Goal: Use online tool/utility

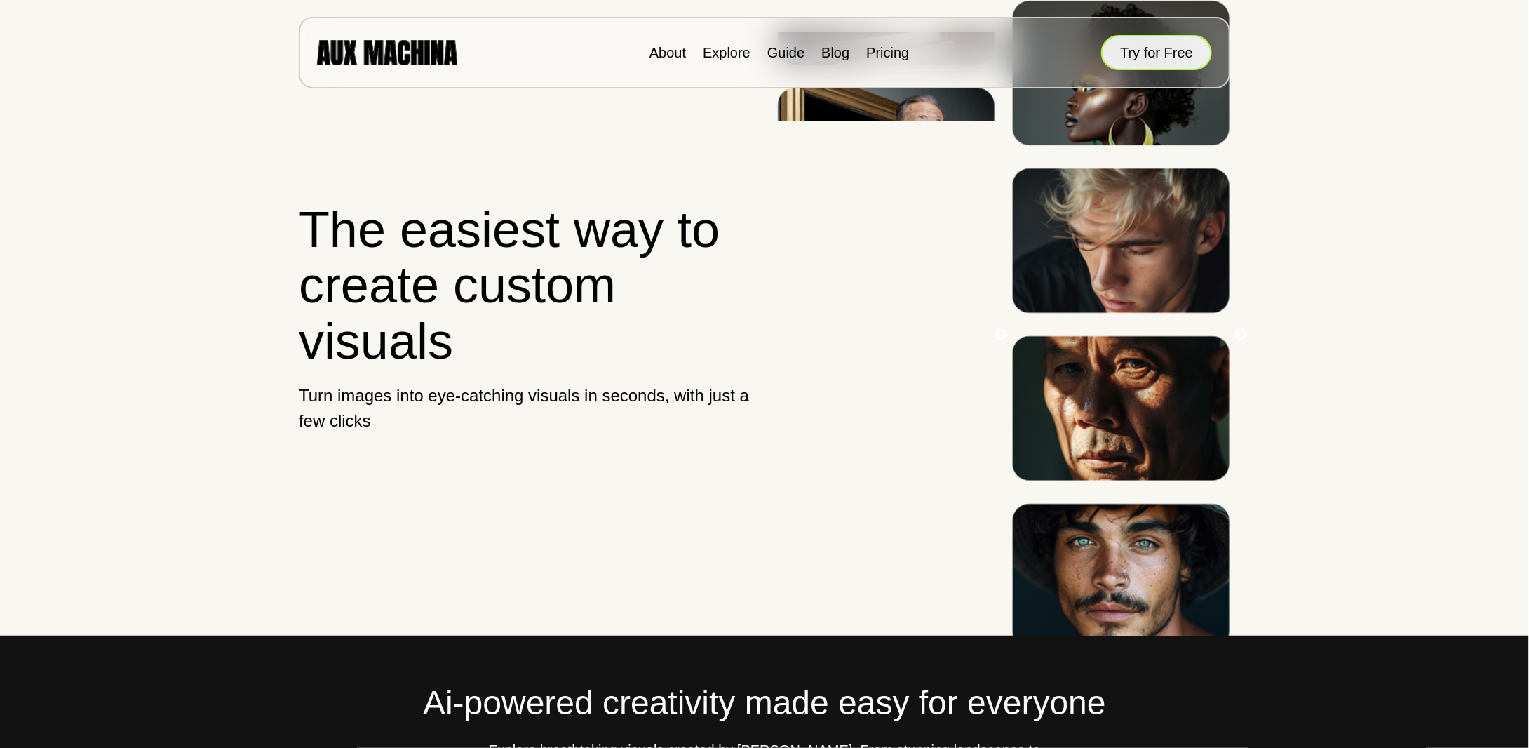
click at [1155, 59] on button "Try for Free" at bounding box center [1156, 52] width 111 height 35
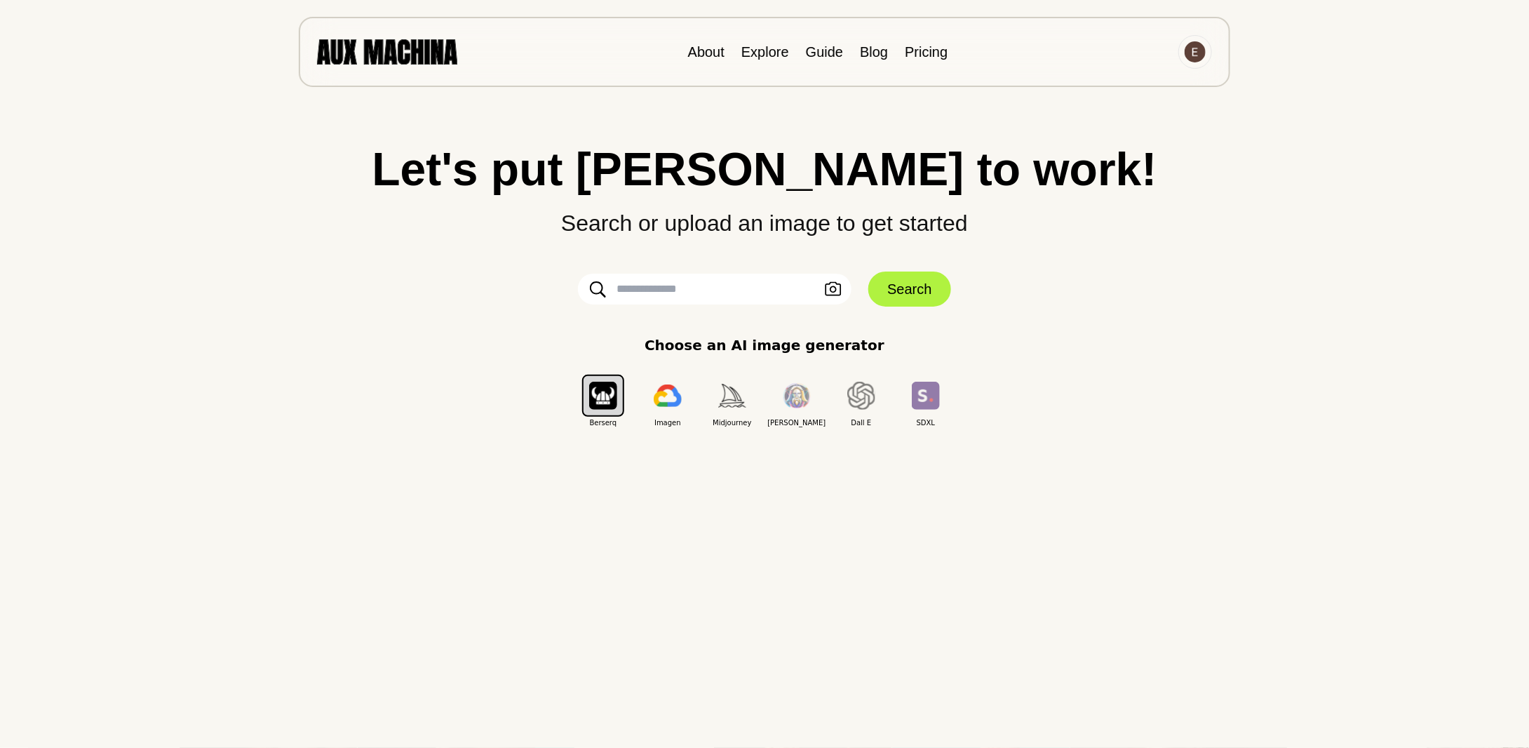
click at [727, 295] on input "text" at bounding box center [715, 289] width 274 height 31
click at [825, 294] on button "Upload an Image" at bounding box center [833, 289] width 22 height 20
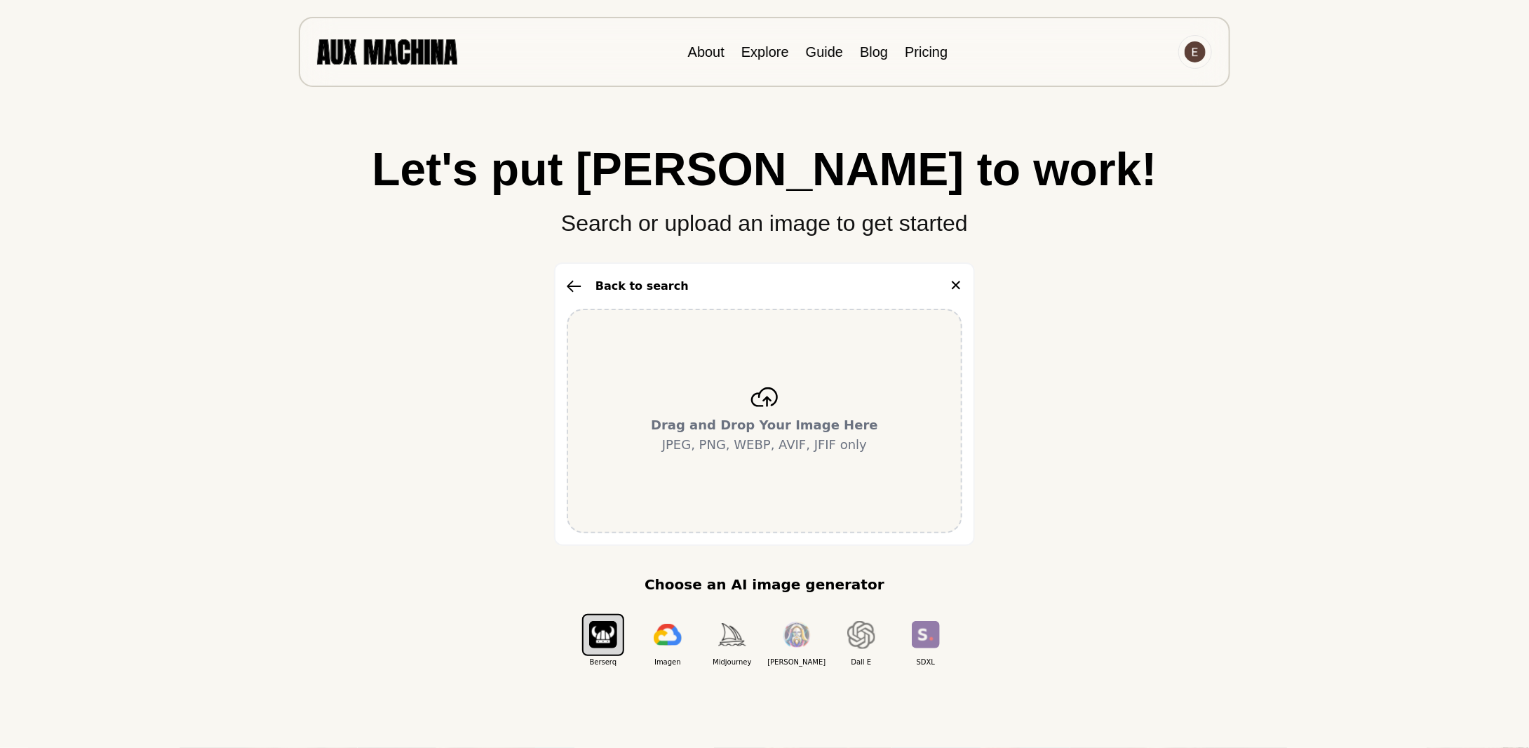
click at [737, 401] on div "Drag and Drop Your Image Here JPEG, PNG, WEBP, AVIF, JFIF only" at bounding box center [765, 421] width 396 height 225
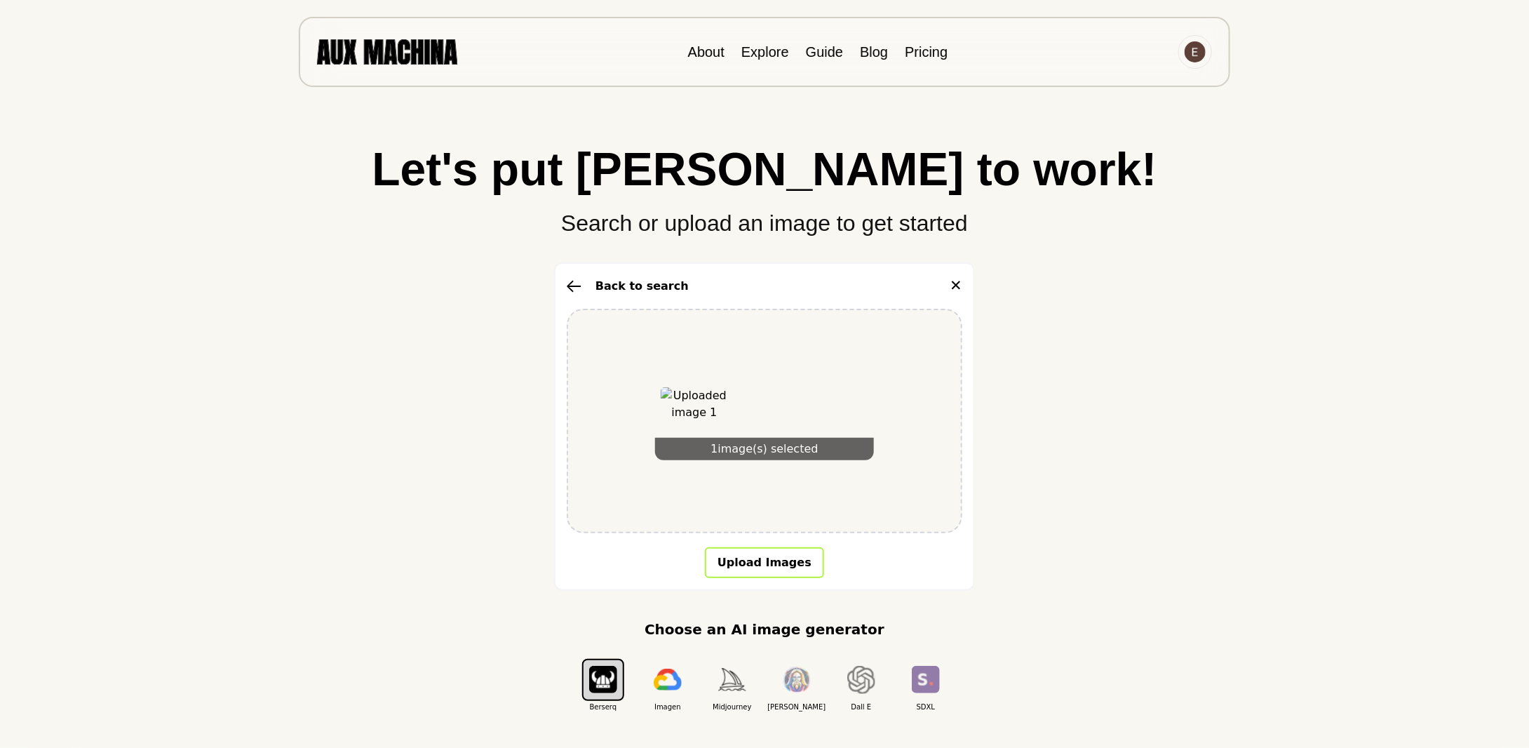
click at [768, 561] on button "Upload Images" at bounding box center [764, 562] width 119 height 31
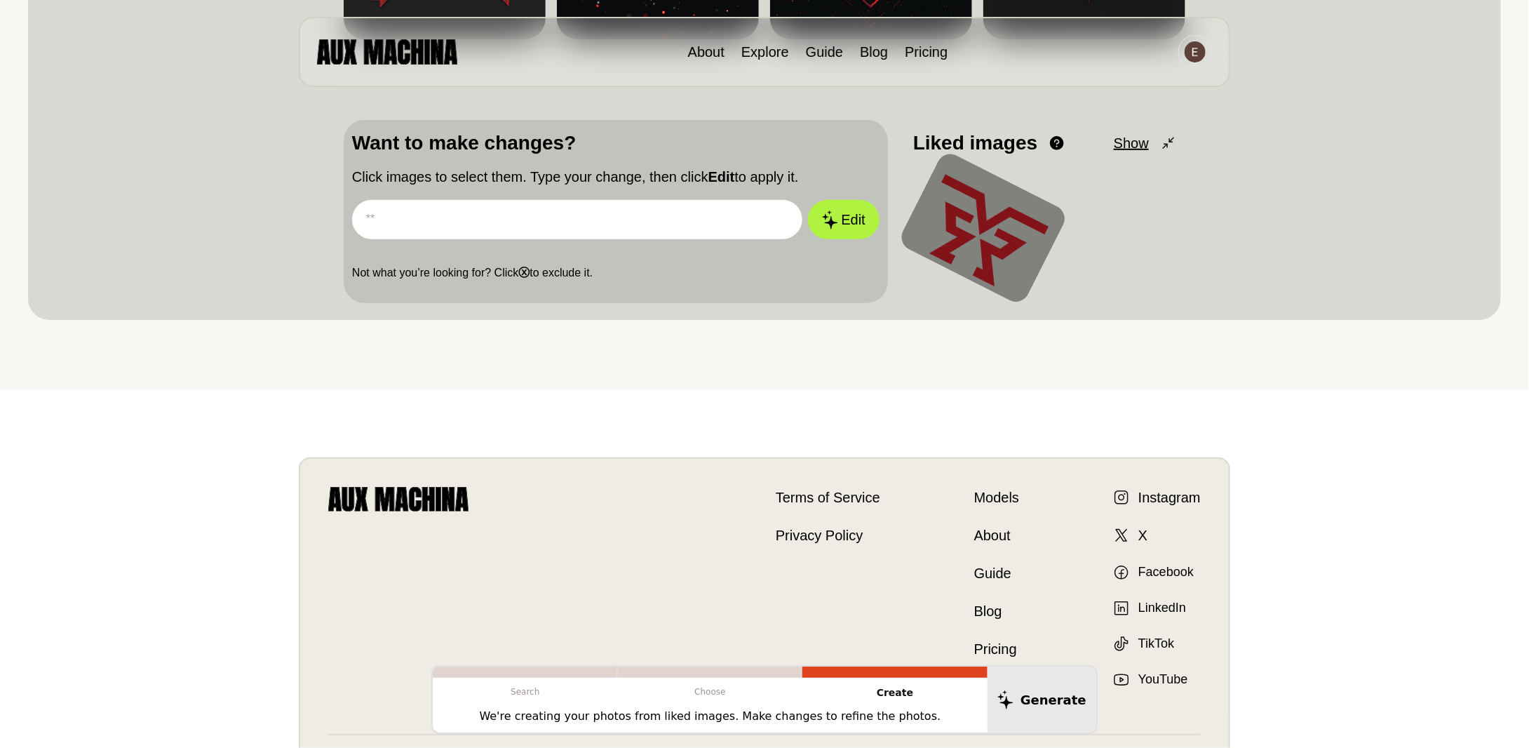
scroll to position [88, 0]
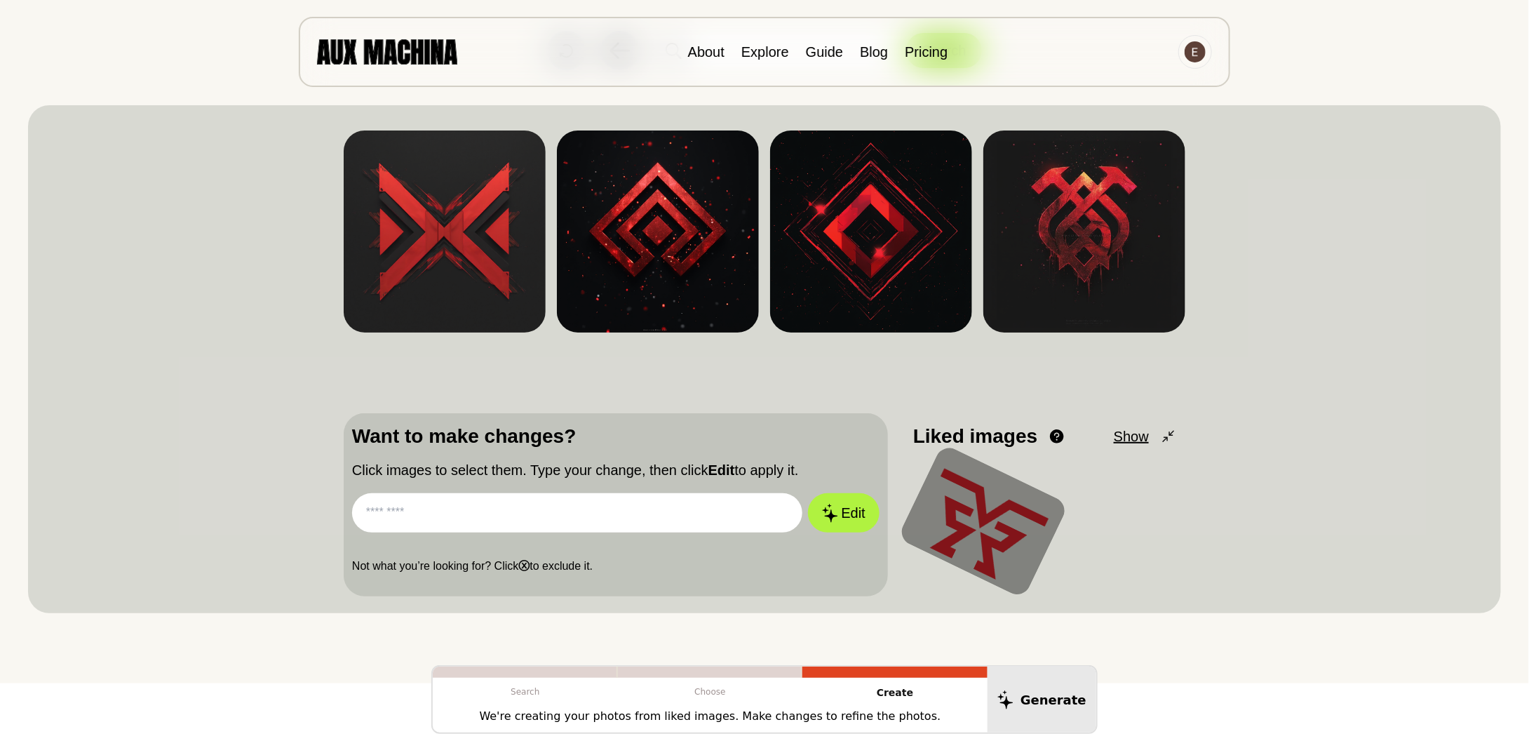
click at [511, 505] on input "text" at bounding box center [577, 512] width 450 height 39
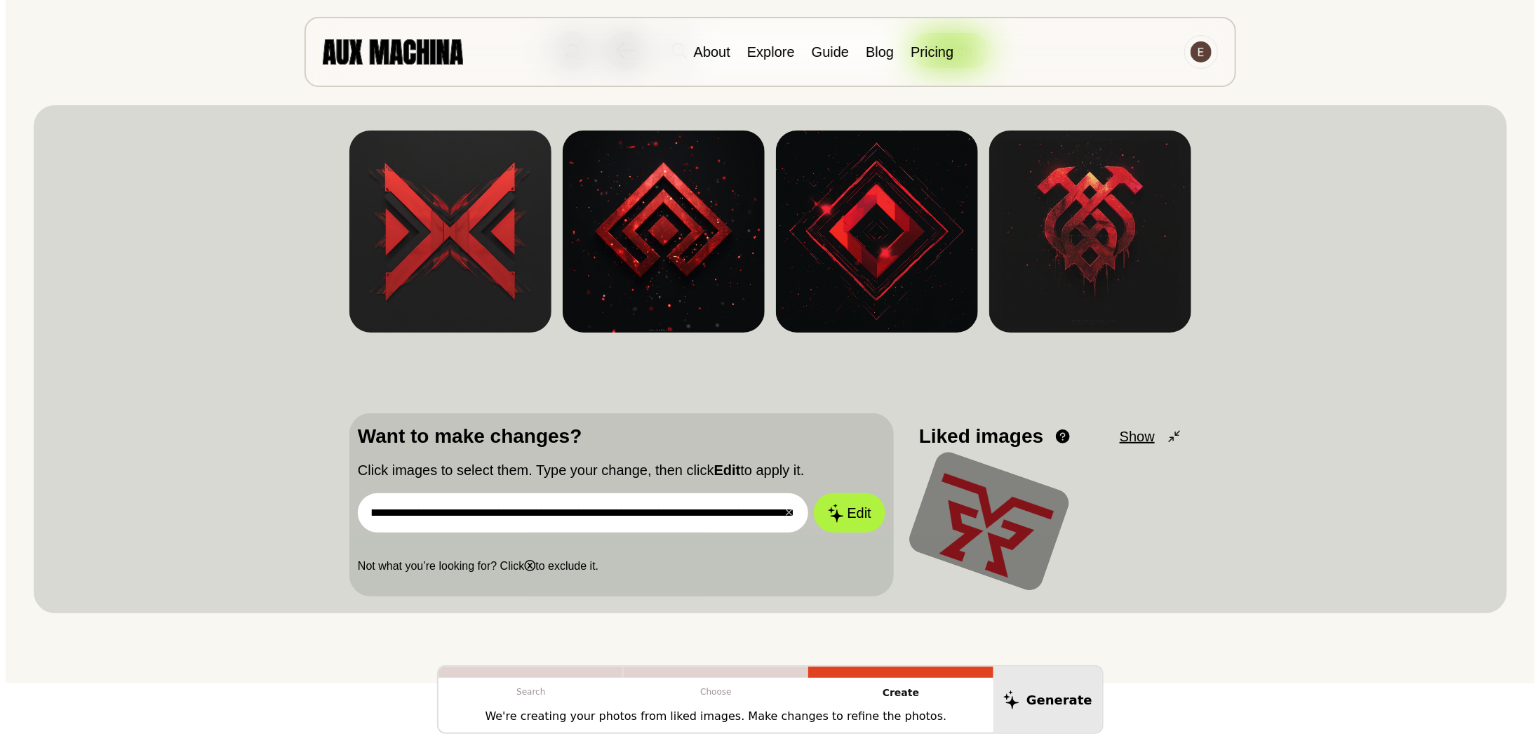
scroll to position [0, 276]
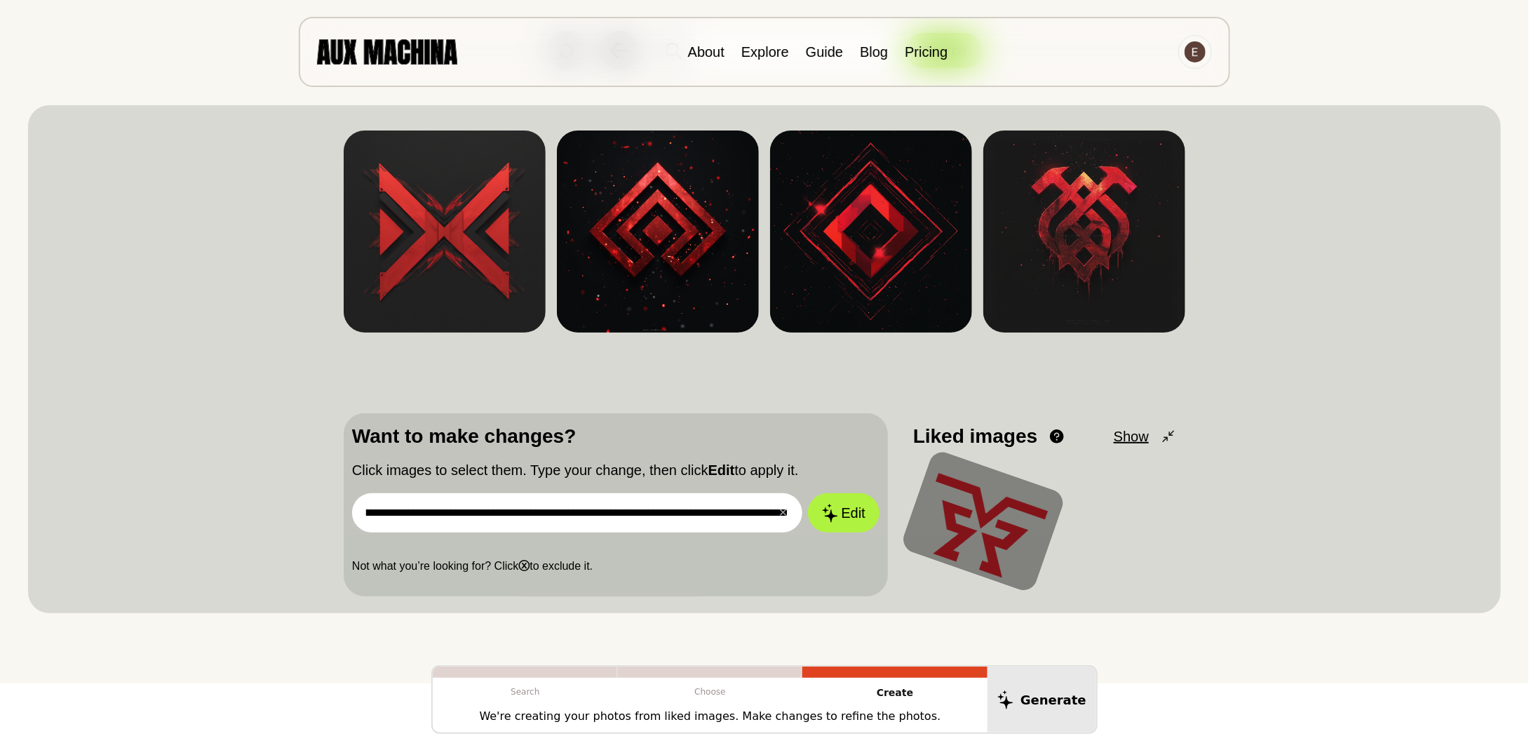
type input "**********"
click at [808, 493] on button "Edit" at bounding box center [844, 512] width 72 height 39
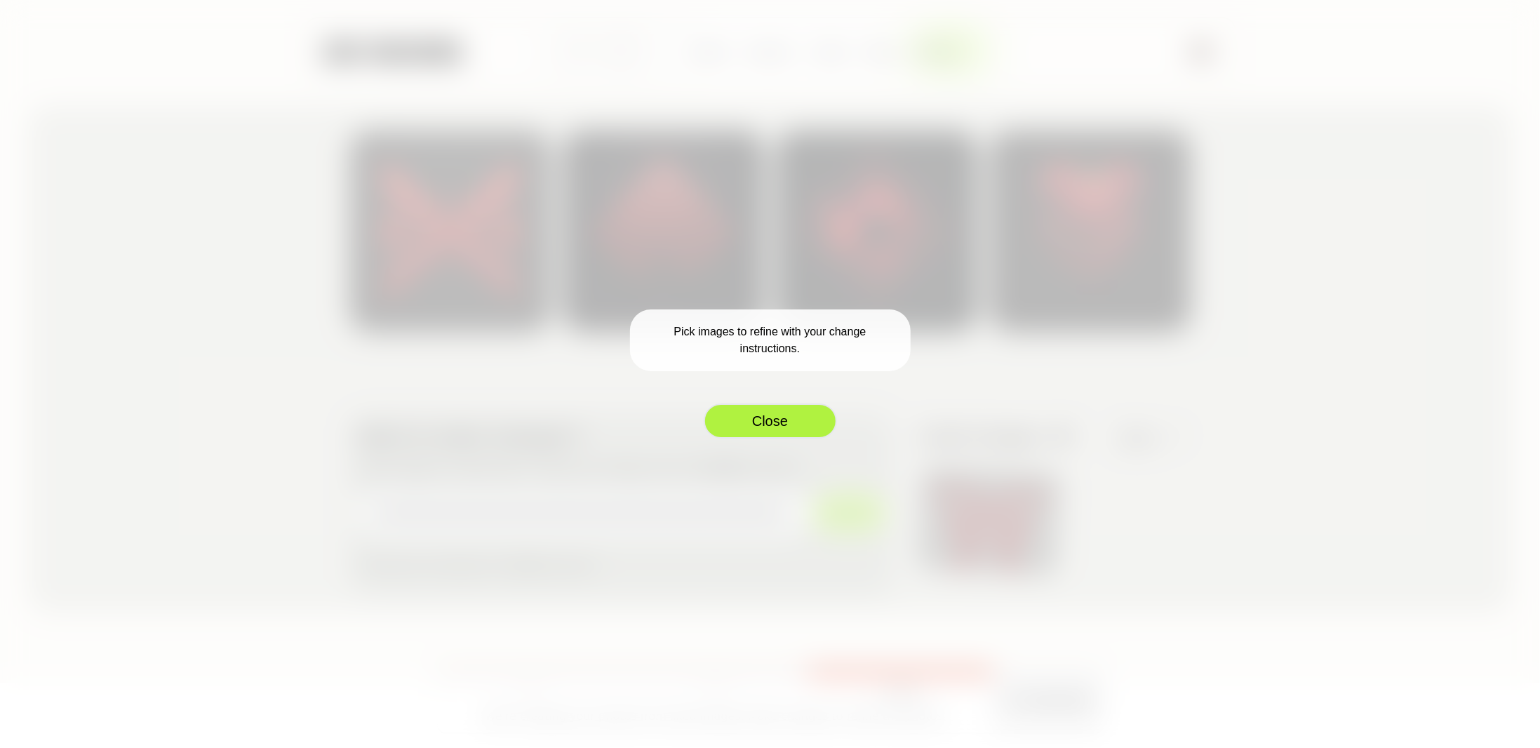
click at [768, 427] on button "Close" at bounding box center [770, 420] width 133 height 35
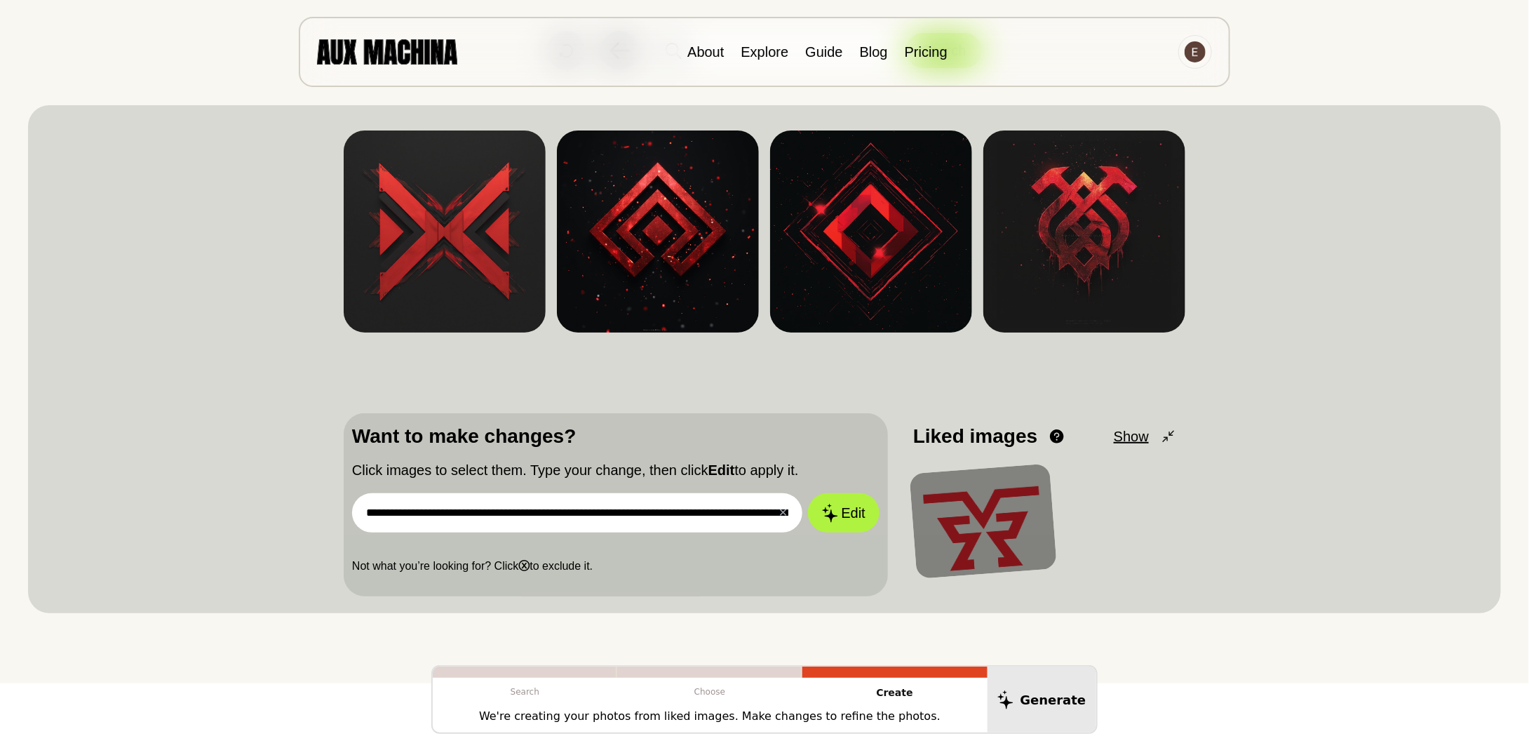
click at [989, 497] on div at bounding box center [984, 522] width 148 height 116
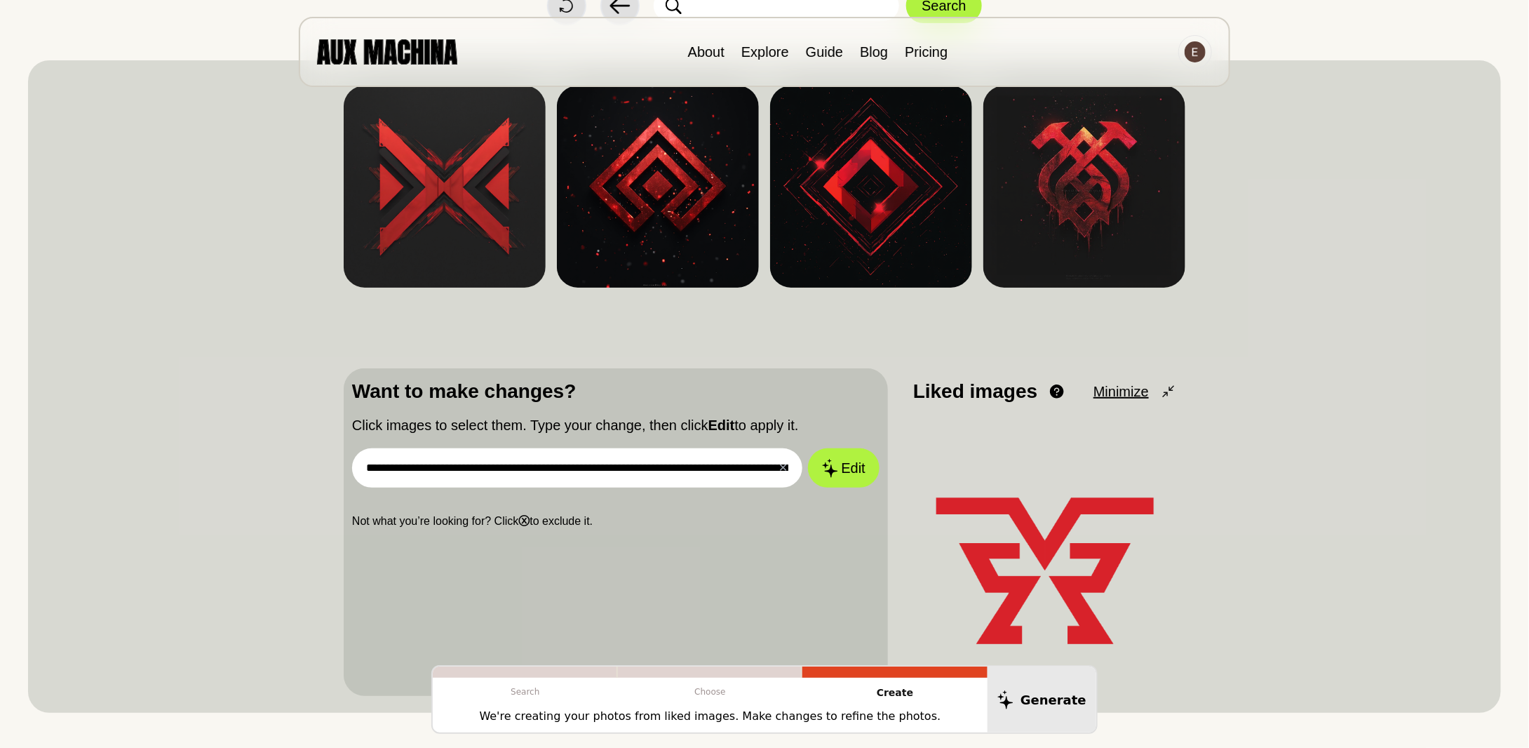
scroll to position [229, 0]
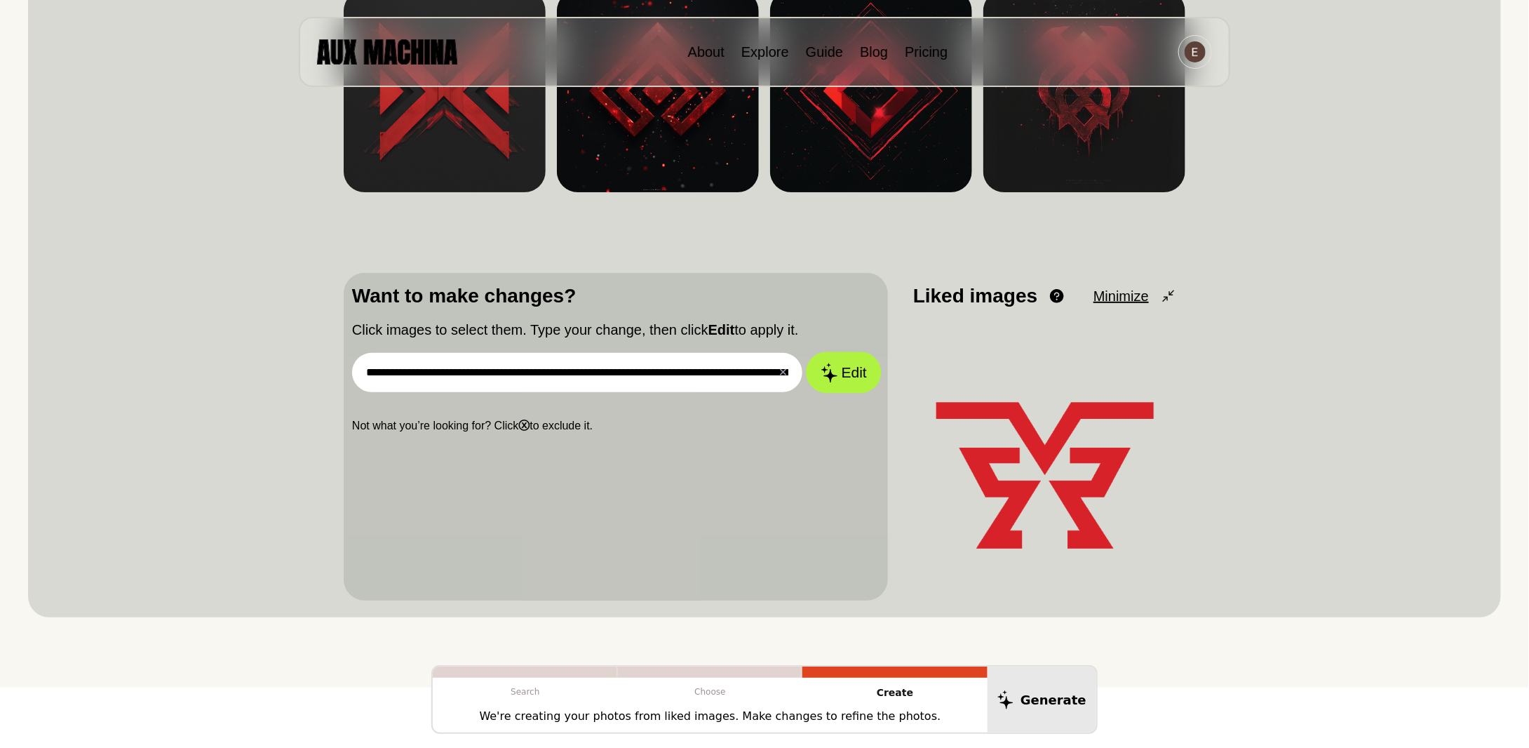
click at [855, 375] on button "Edit" at bounding box center [844, 372] width 76 height 41
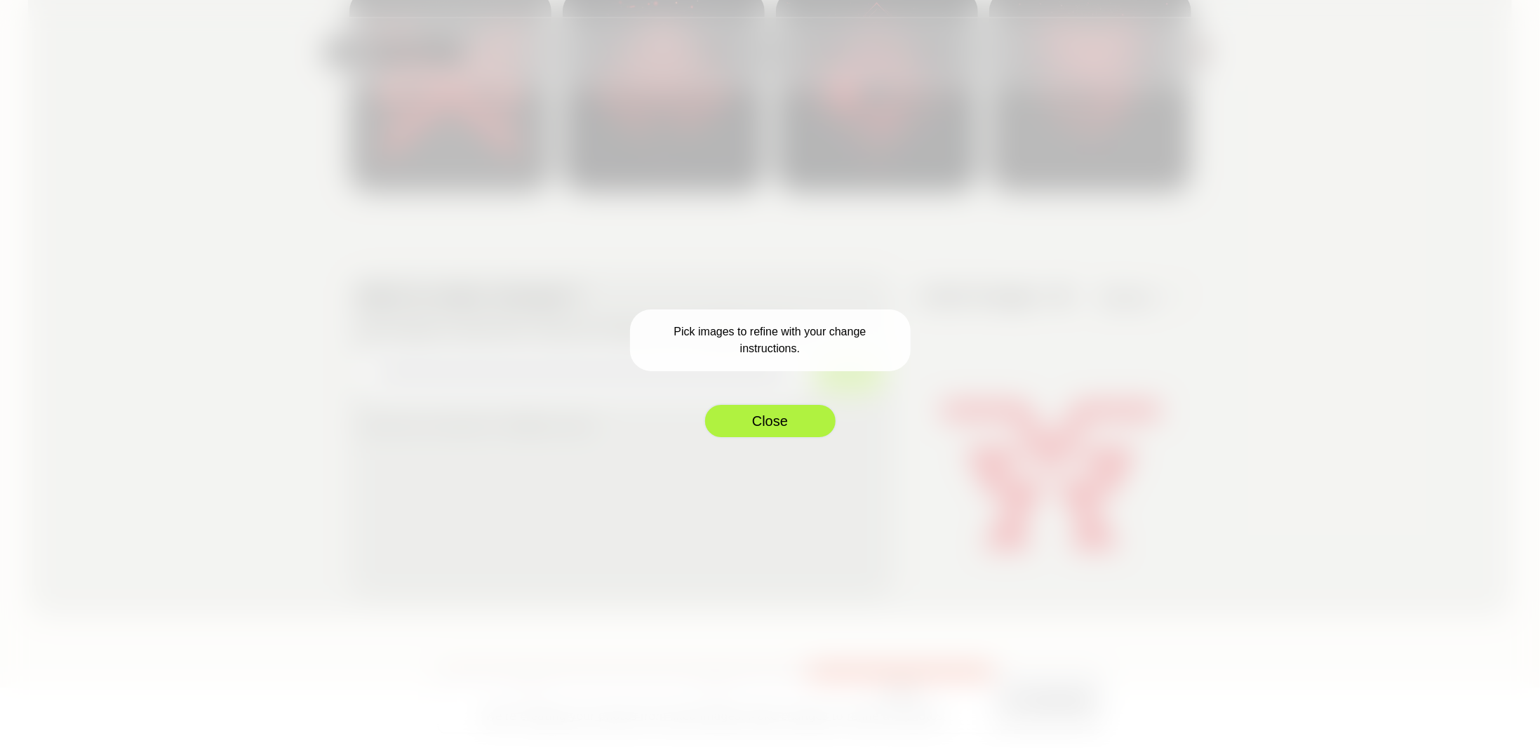
click at [788, 425] on button "Close" at bounding box center [770, 420] width 133 height 35
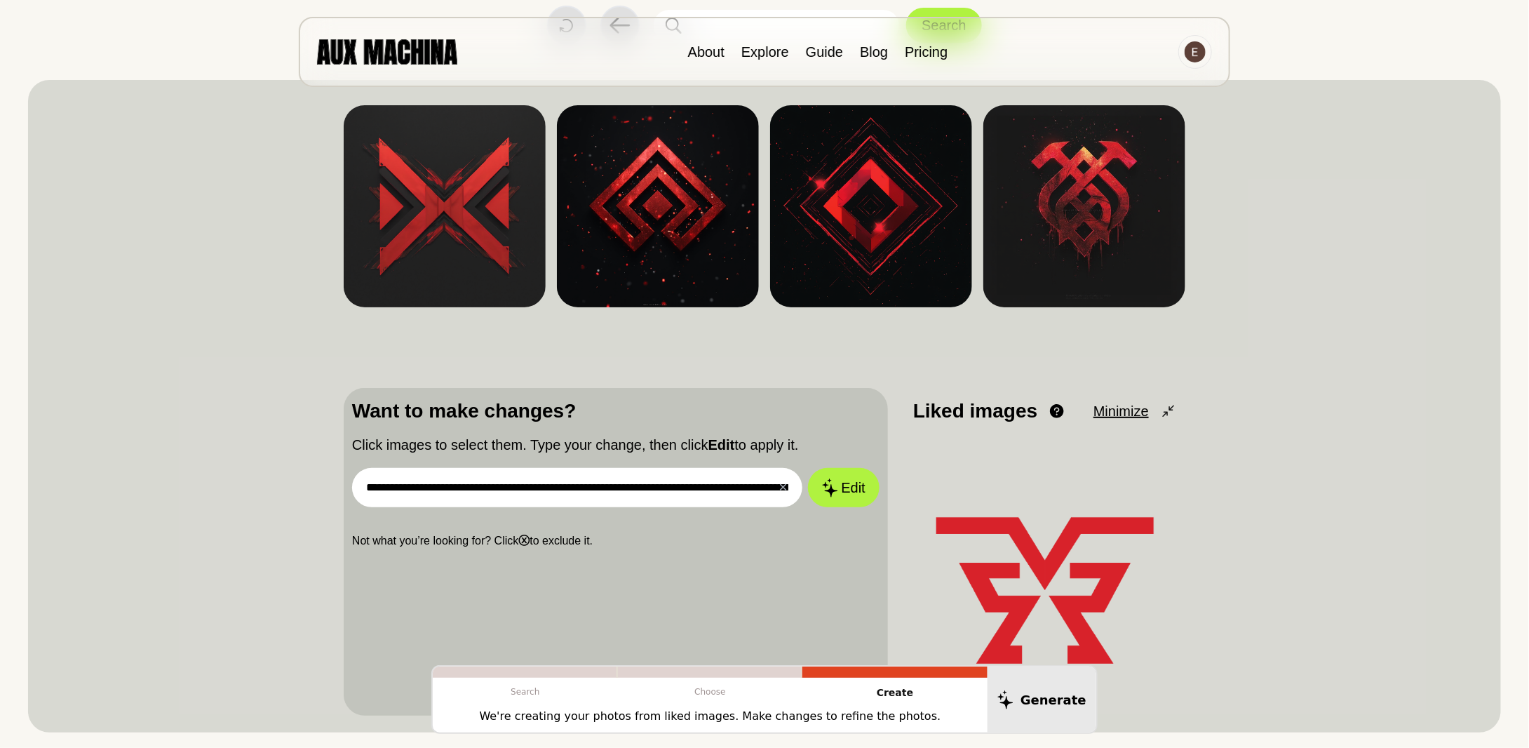
scroll to position [88, 0]
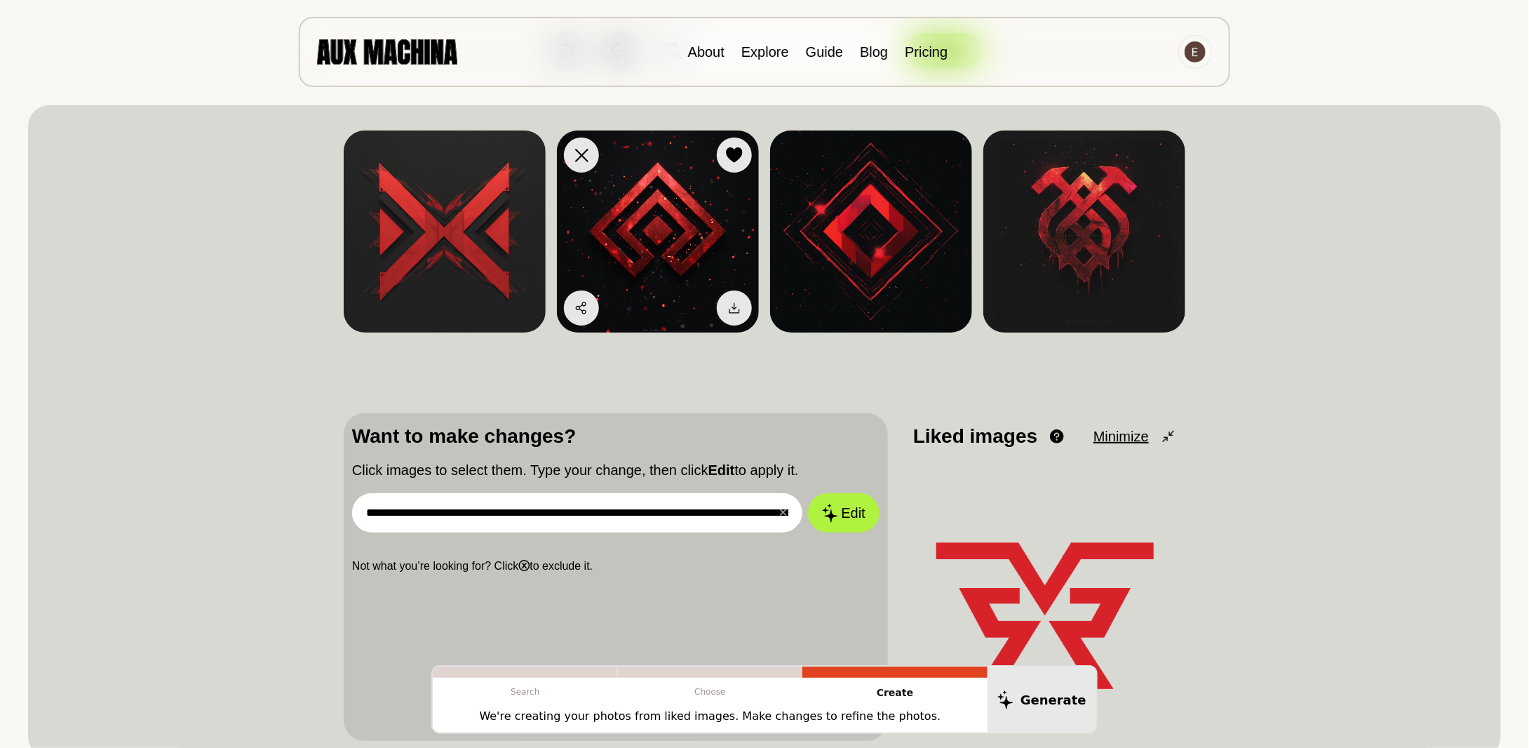
click at [581, 160] on icon at bounding box center [581, 155] width 13 height 13
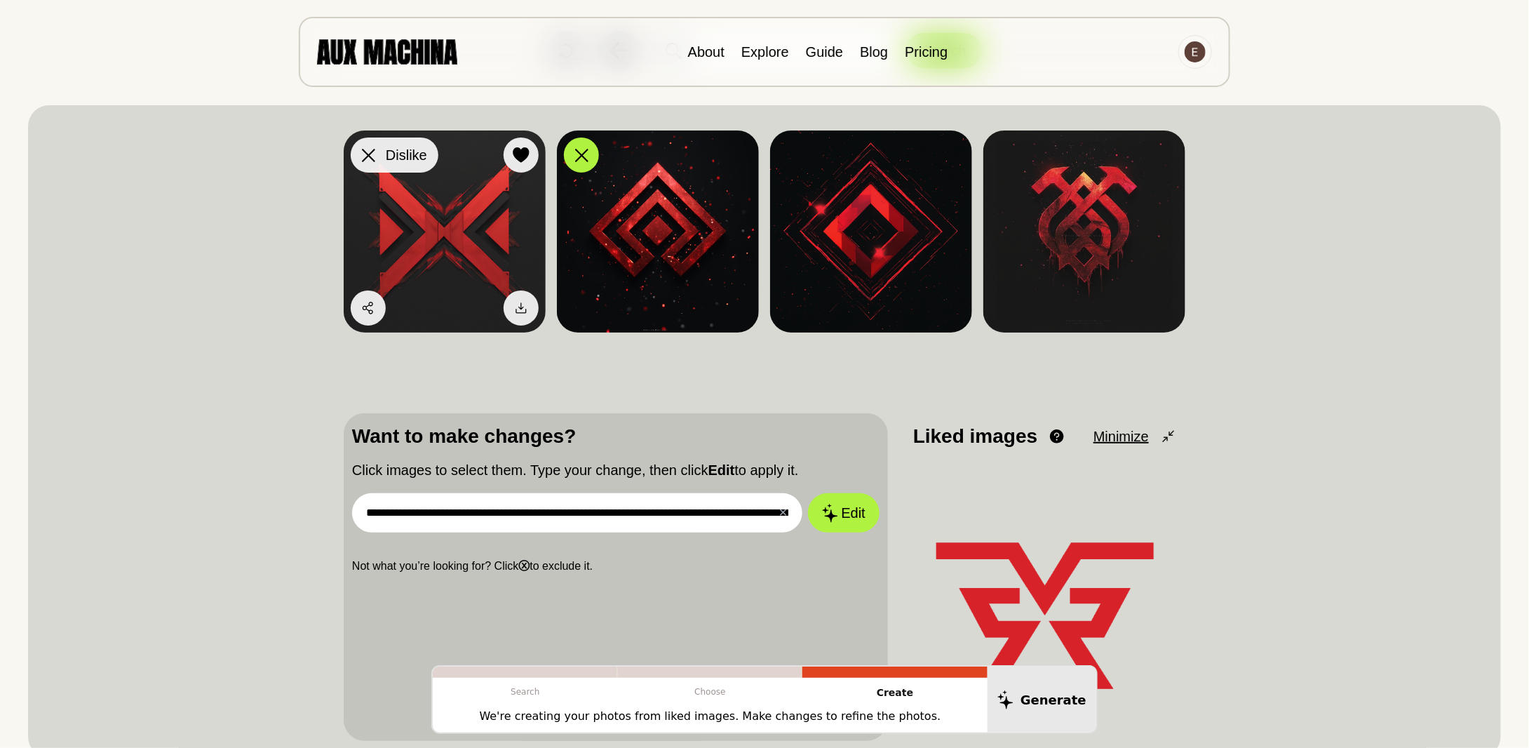
click at [366, 152] on icon at bounding box center [368, 155] width 13 height 13
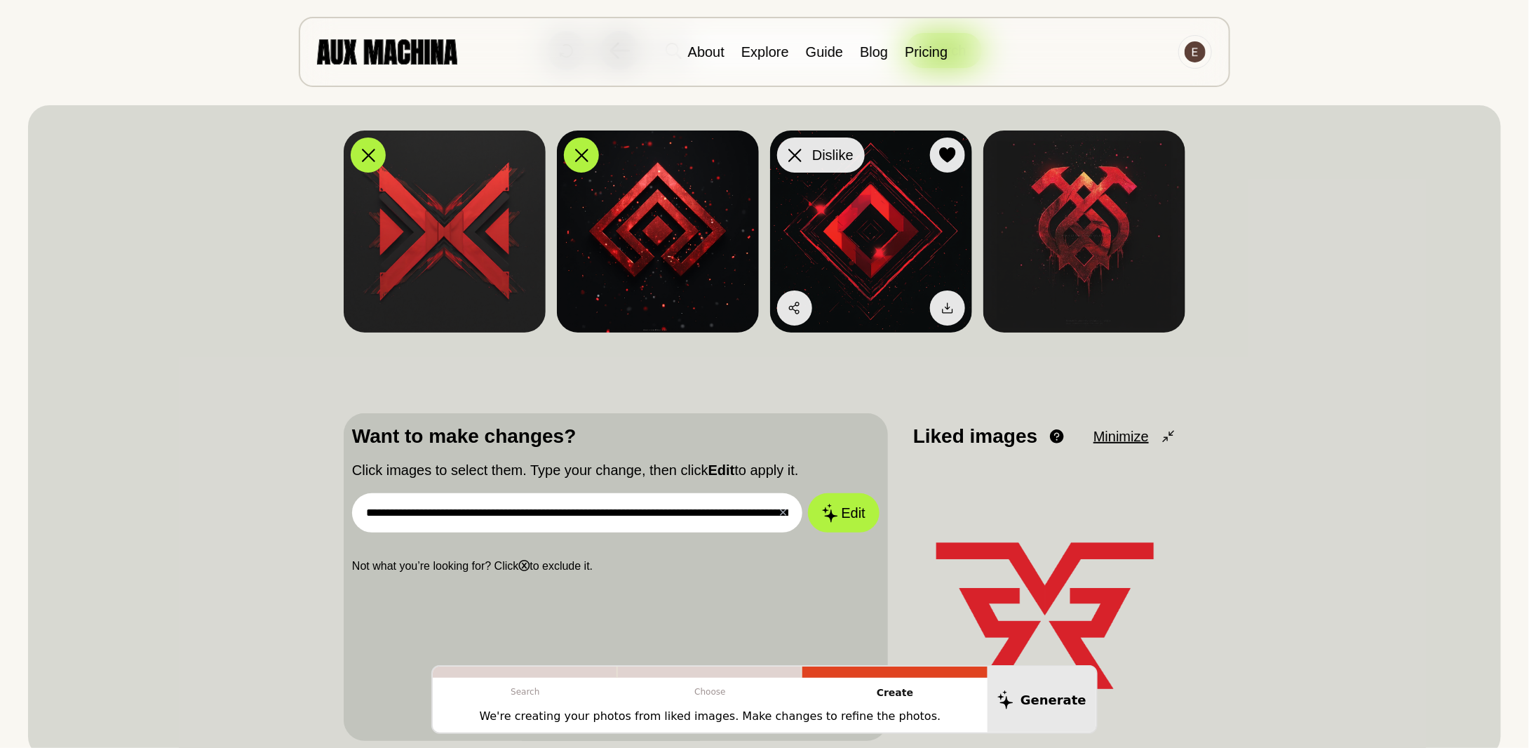
click at [803, 159] on div at bounding box center [794, 155] width 21 height 21
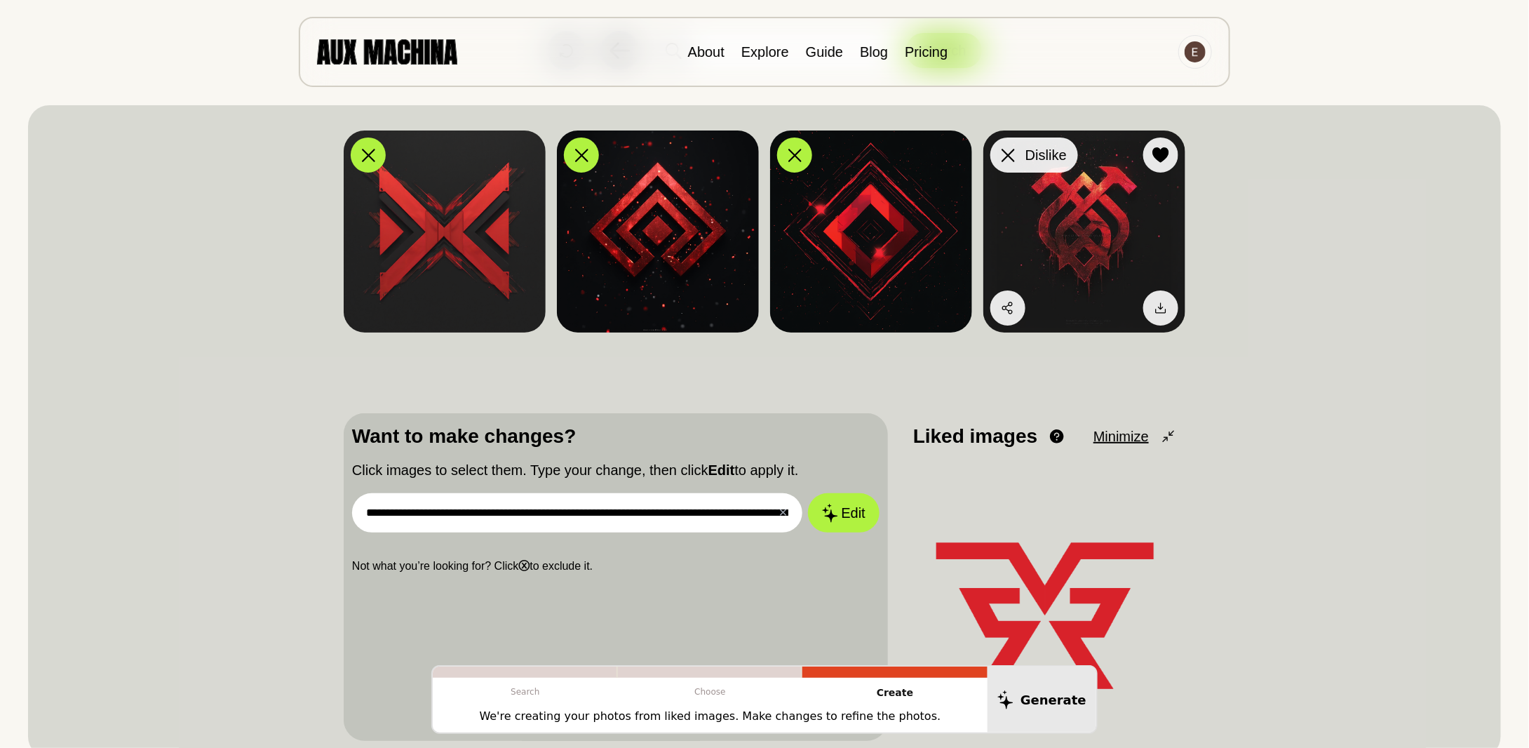
click at [1003, 157] on icon at bounding box center [1008, 155] width 13 height 13
click at [848, 511] on button "Edit" at bounding box center [844, 513] width 76 height 41
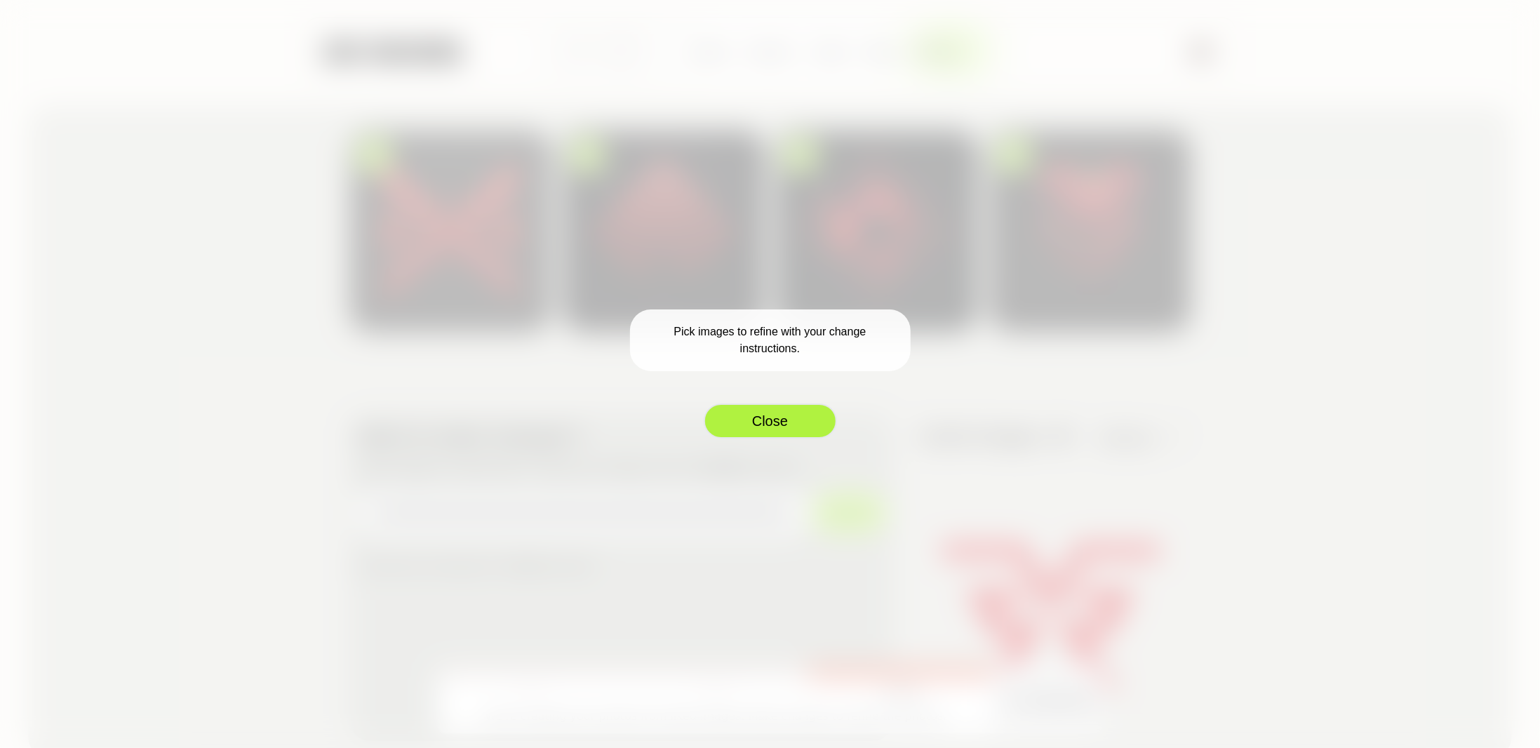
click at [744, 434] on button "Close" at bounding box center [770, 420] width 133 height 35
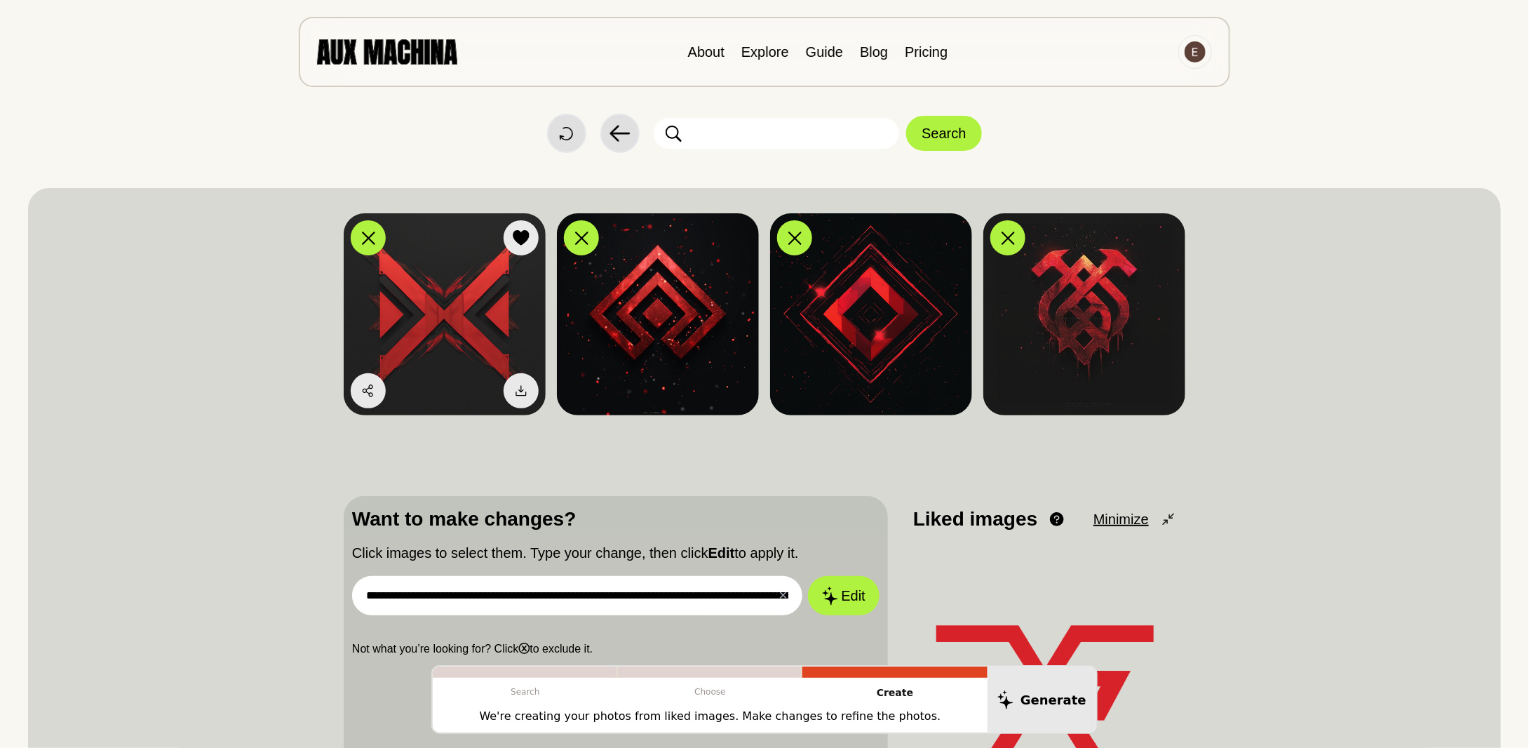
scroll to position [0, 0]
